Goal: Transaction & Acquisition: Download file/media

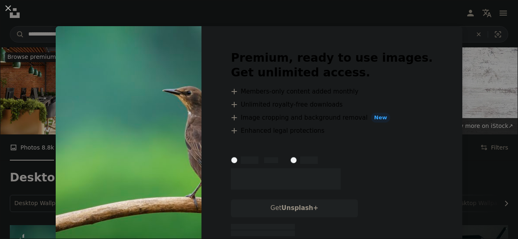
scroll to position [151, 0]
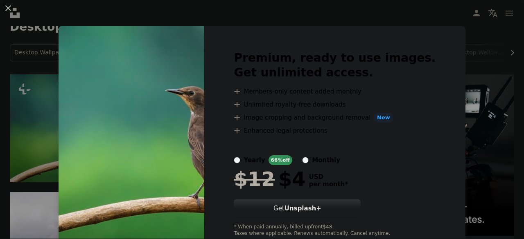
click at [462, 49] on div "An X shape Premium, ready to use images. Get unlimited access. A plus sign Memb…" at bounding box center [262, 119] width 524 height 239
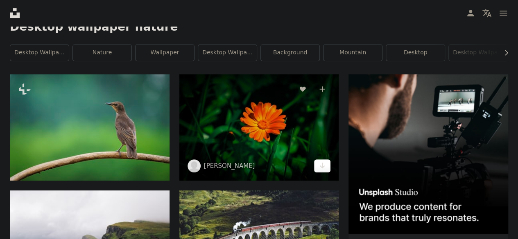
click at [326, 166] on link "Arrow pointing down" at bounding box center [322, 166] width 16 height 13
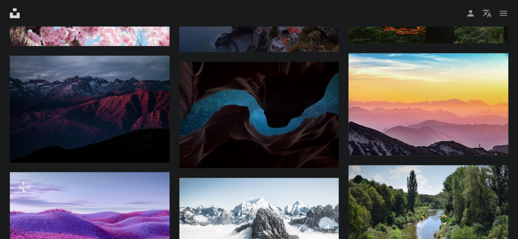
scroll to position [740, 0]
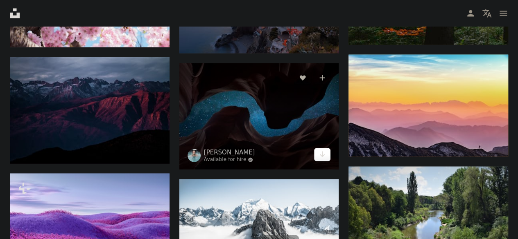
click at [323, 154] on icon "Arrow pointing down" at bounding box center [322, 154] width 7 height 10
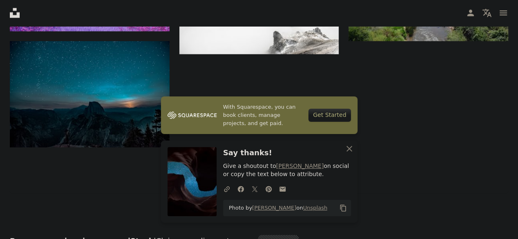
scroll to position [972, 0]
click at [346, 149] on icon "An X shape" at bounding box center [349, 149] width 10 height 10
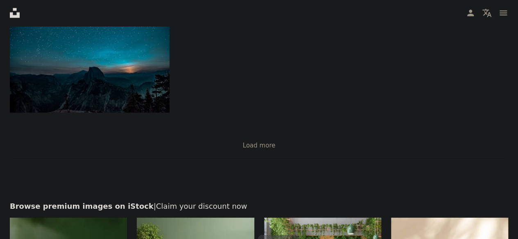
scroll to position [1005, 0]
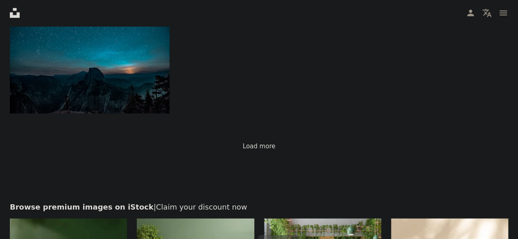
click at [259, 150] on button "Load more" at bounding box center [259, 146] width 498 height 26
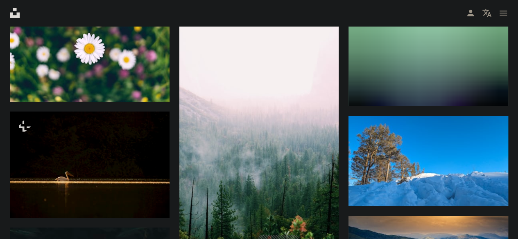
scroll to position [1470, 0]
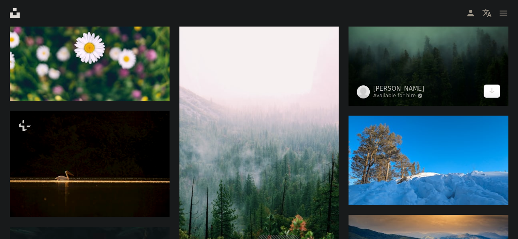
click at [492, 88] on icon "Arrow pointing down" at bounding box center [491, 91] width 7 height 10
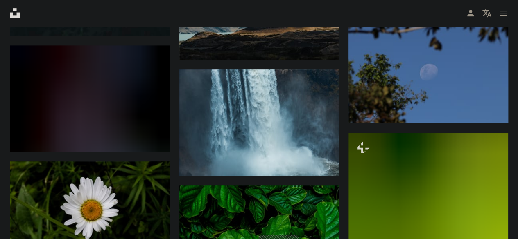
scroll to position [1736, 0]
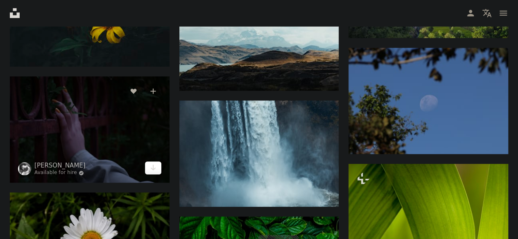
click at [153, 172] on link "Arrow pointing down" at bounding box center [153, 168] width 16 height 13
